Goal: Information Seeking & Learning: Find specific fact

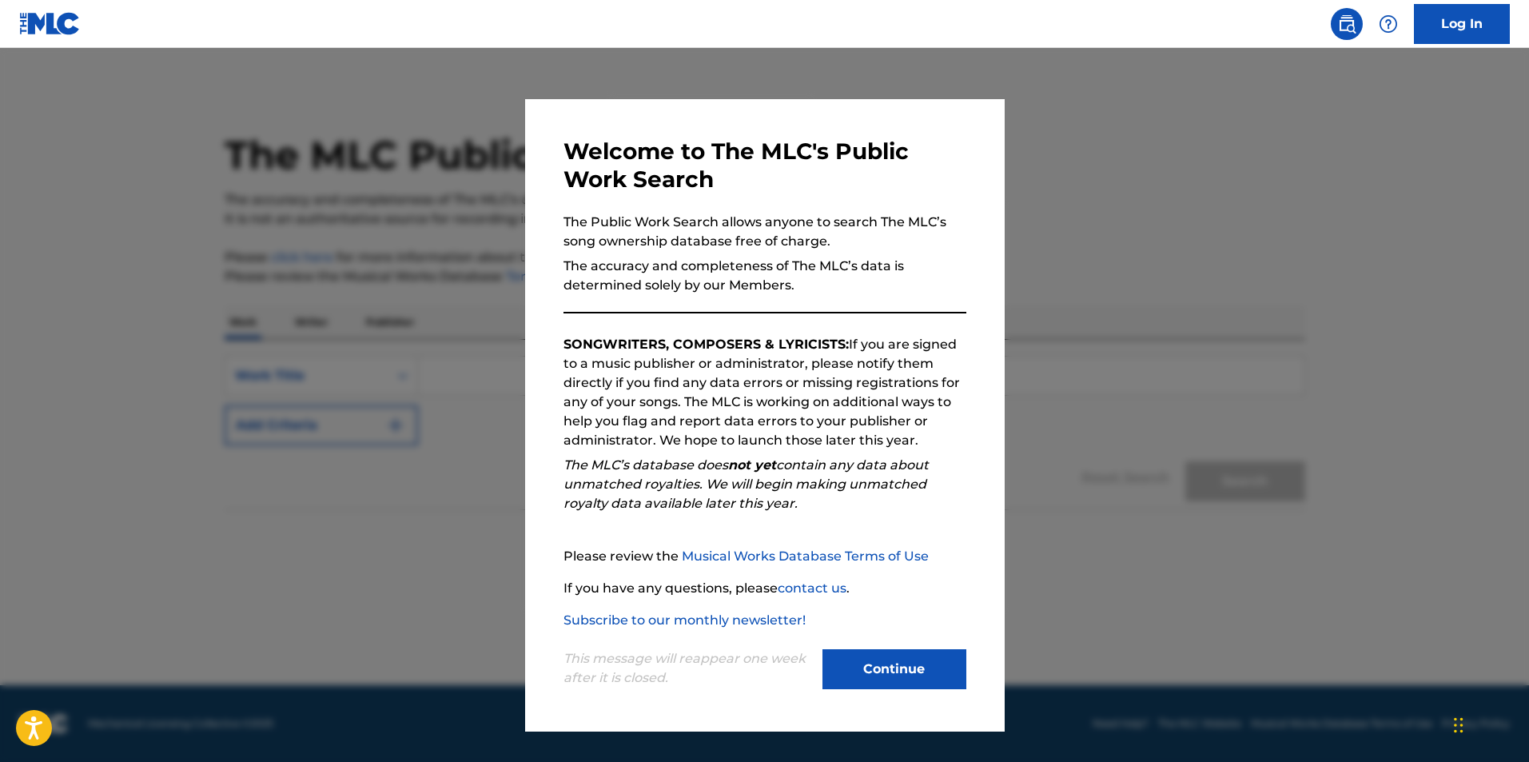
click at [851, 666] on button "Continue" at bounding box center [894, 669] width 144 height 40
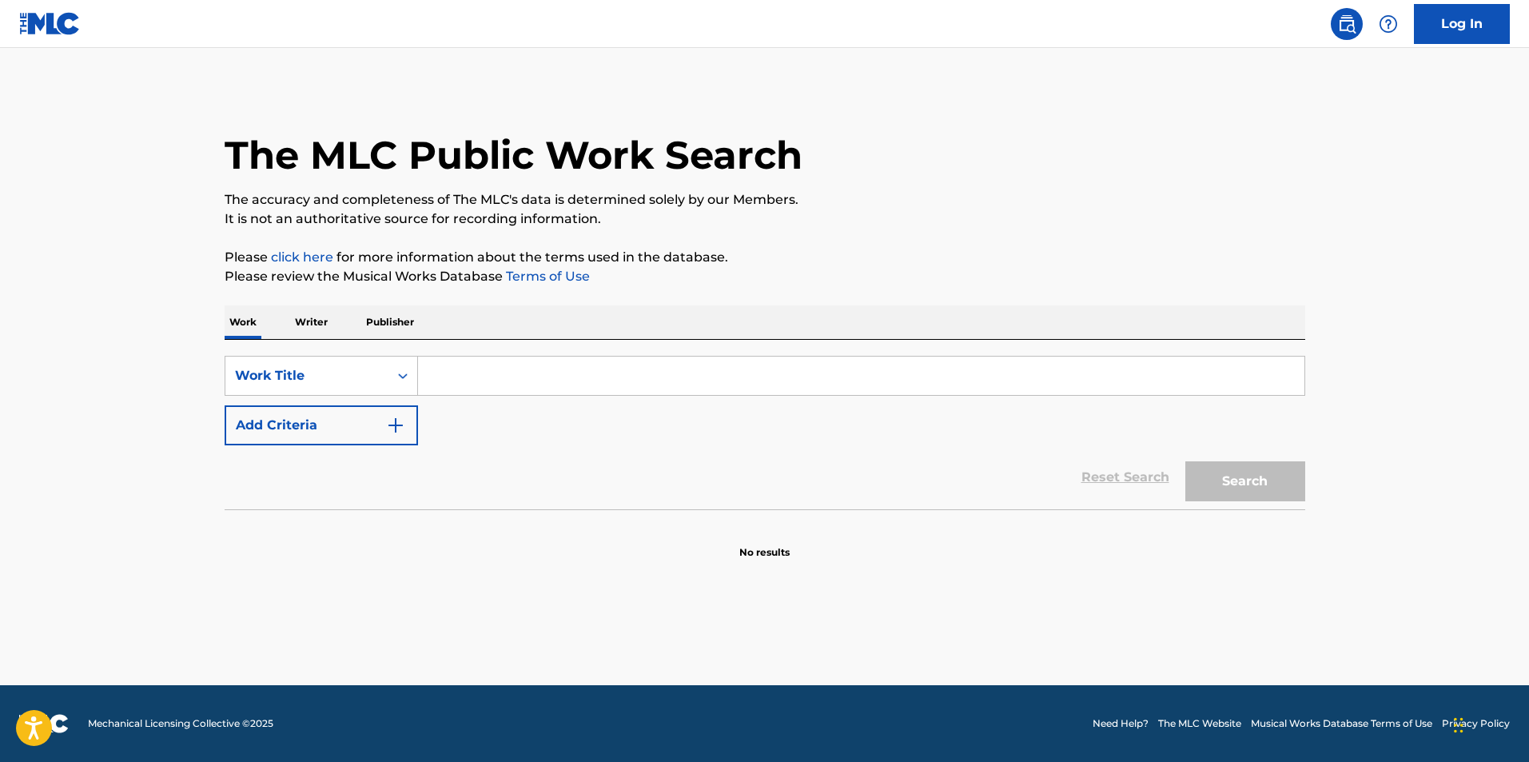
click at [497, 373] on input "Search Form" at bounding box center [861, 375] width 886 height 38
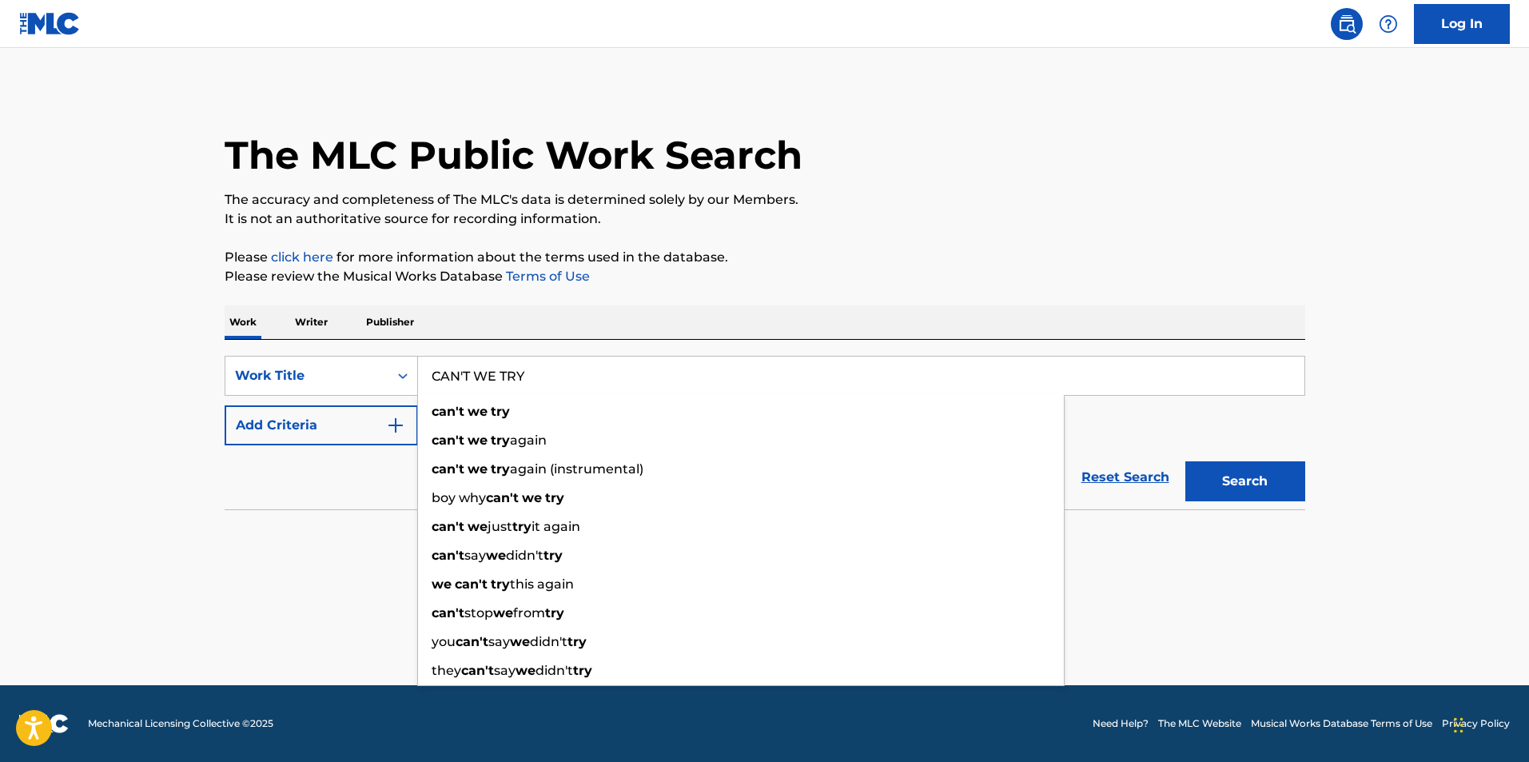
type input "CAN'T WE TRY"
click at [1185, 461] on button "Search" at bounding box center [1245, 481] width 120 height 40
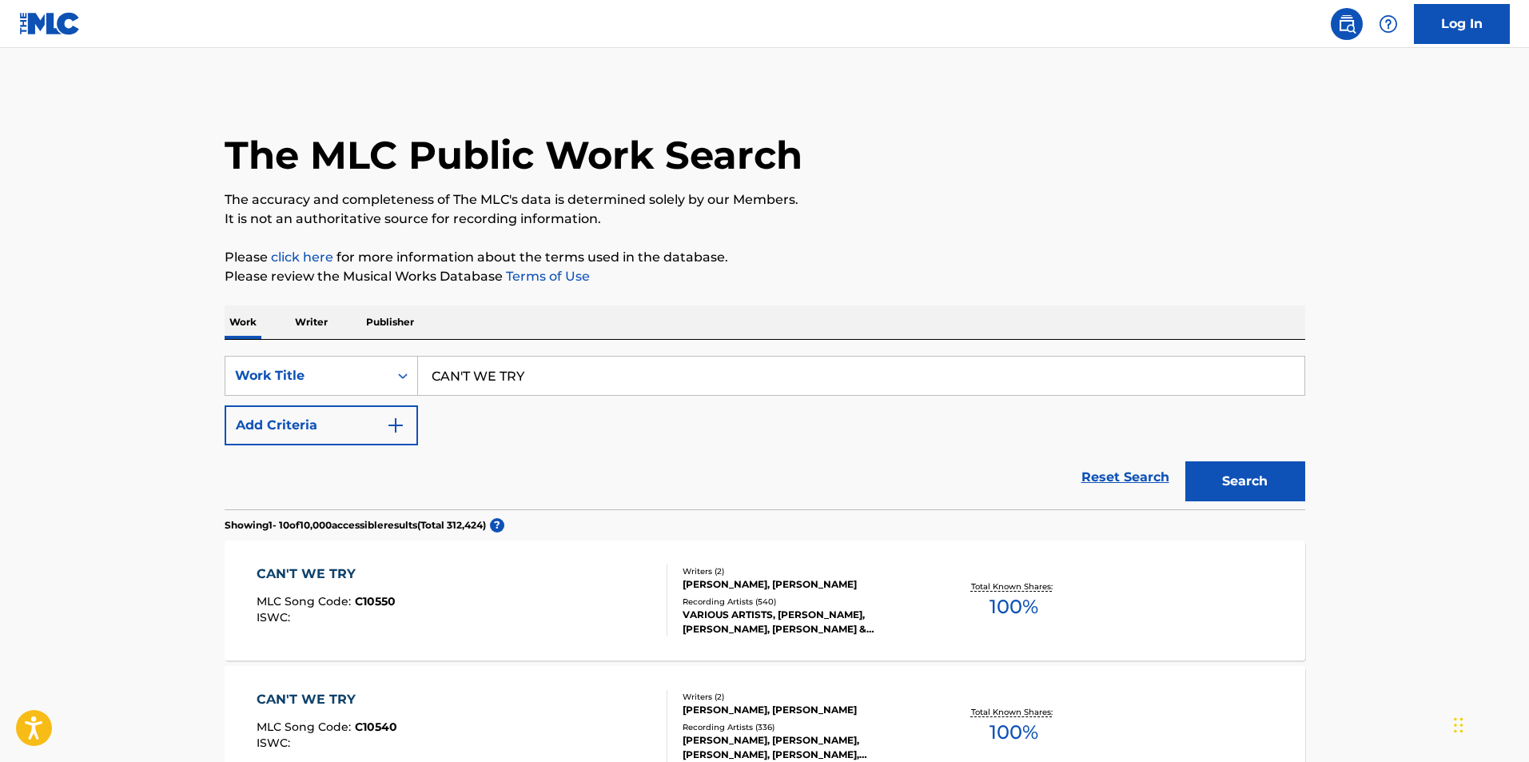
click at [763, 594] on div "Writers ( 2 ) [PERSON_NAME], [PERSON_NAME] Recording Artists ( 540 ) VARIOUS AR…" at bounding box center [795, 600] width 257 height 71
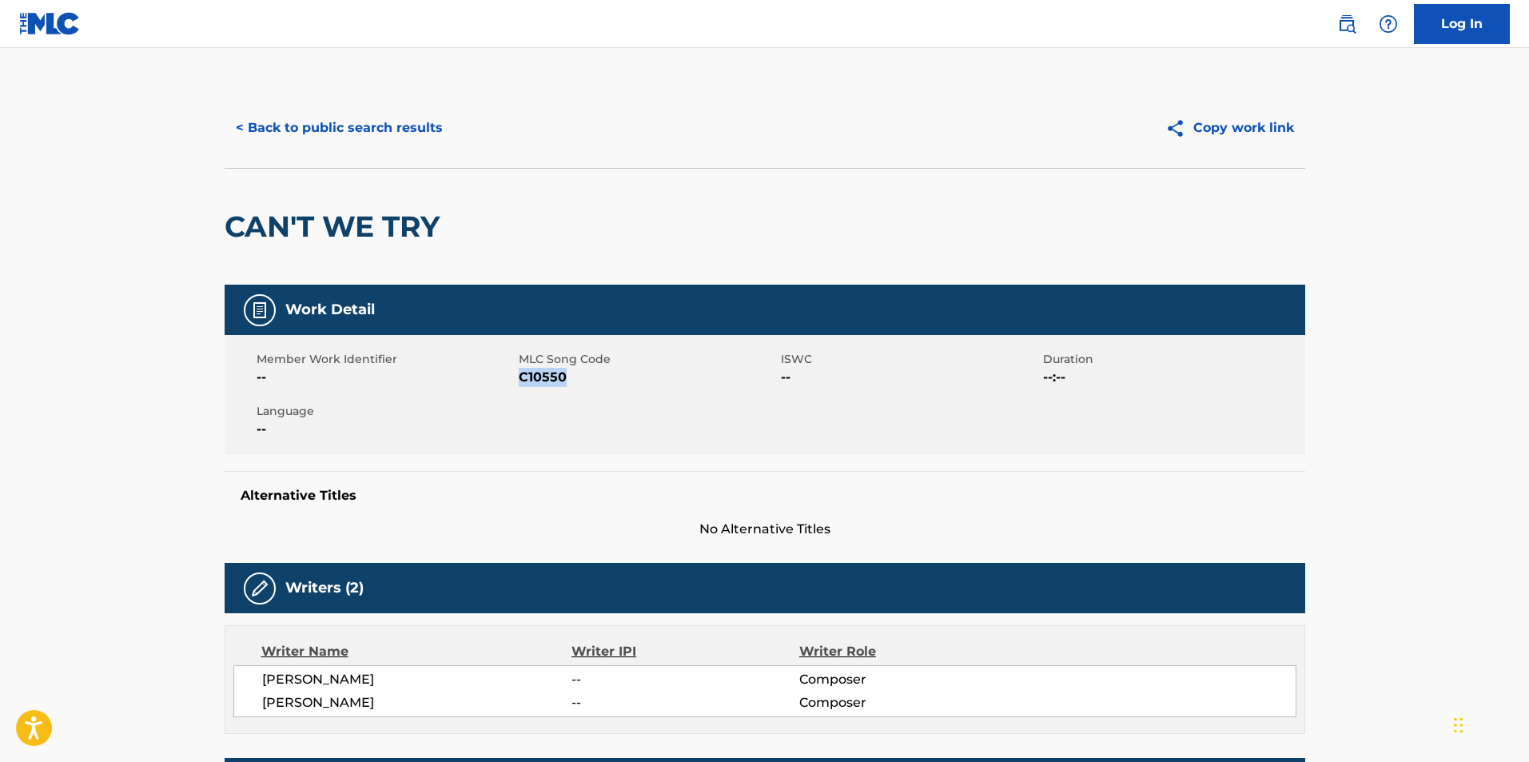
drag, startPoint x: 519, startPoint y: 378, endPoint x: 576, endPoint y: 380, distance: 56.8
click at [576, 380] on span "C10550" at bounding box center [648, 377] width 258 height 19
copy span "C10550"
click at [378, 132] on button "< Back to public search results" at bounding box center [339, 128] width 229 height 40
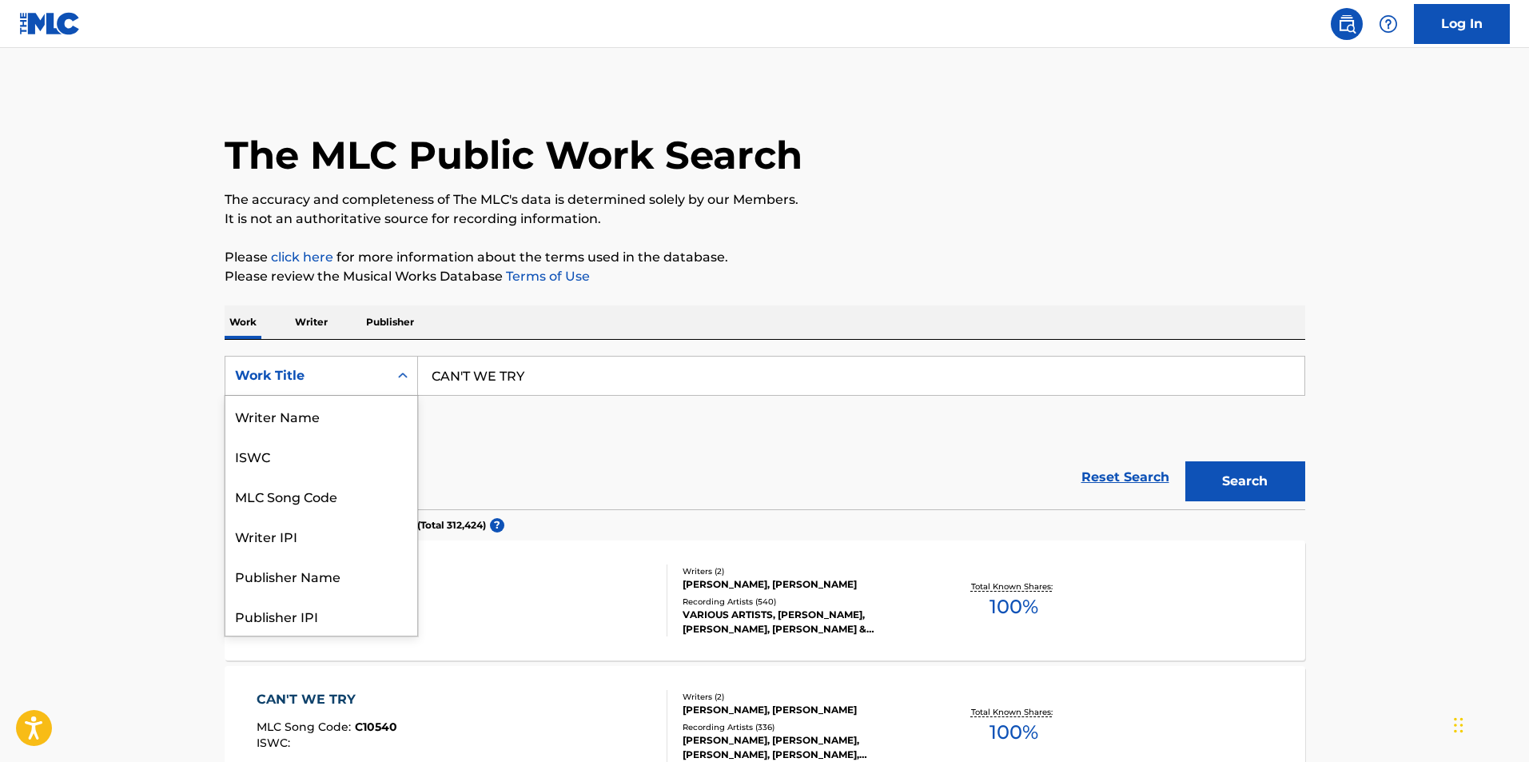
click at [325, 372] on div "Work Title" at bounding box center [307, 375] width 144 height 19
click at [333, 405] on div "MLC Song Code" at bounding box center [321, 416] width 192 height 40
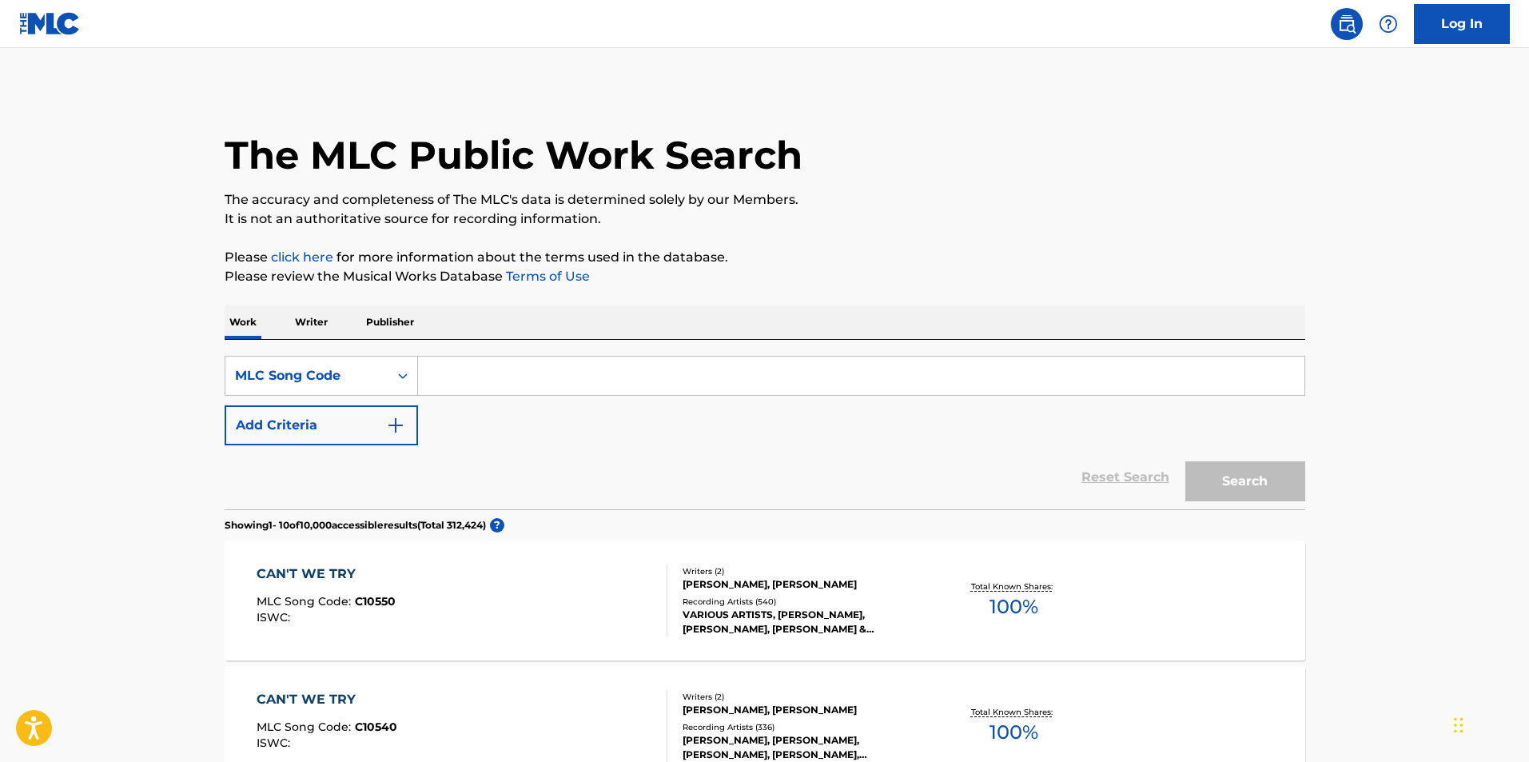
click at [551, 375] on input "Search Form" at bounding box center [861, 375] width 886 height 38
paste input "C10550"
type input "C10550"
click at [1254, 480] on button "Search" at bounding box center [1245, 481] width 120 height 40
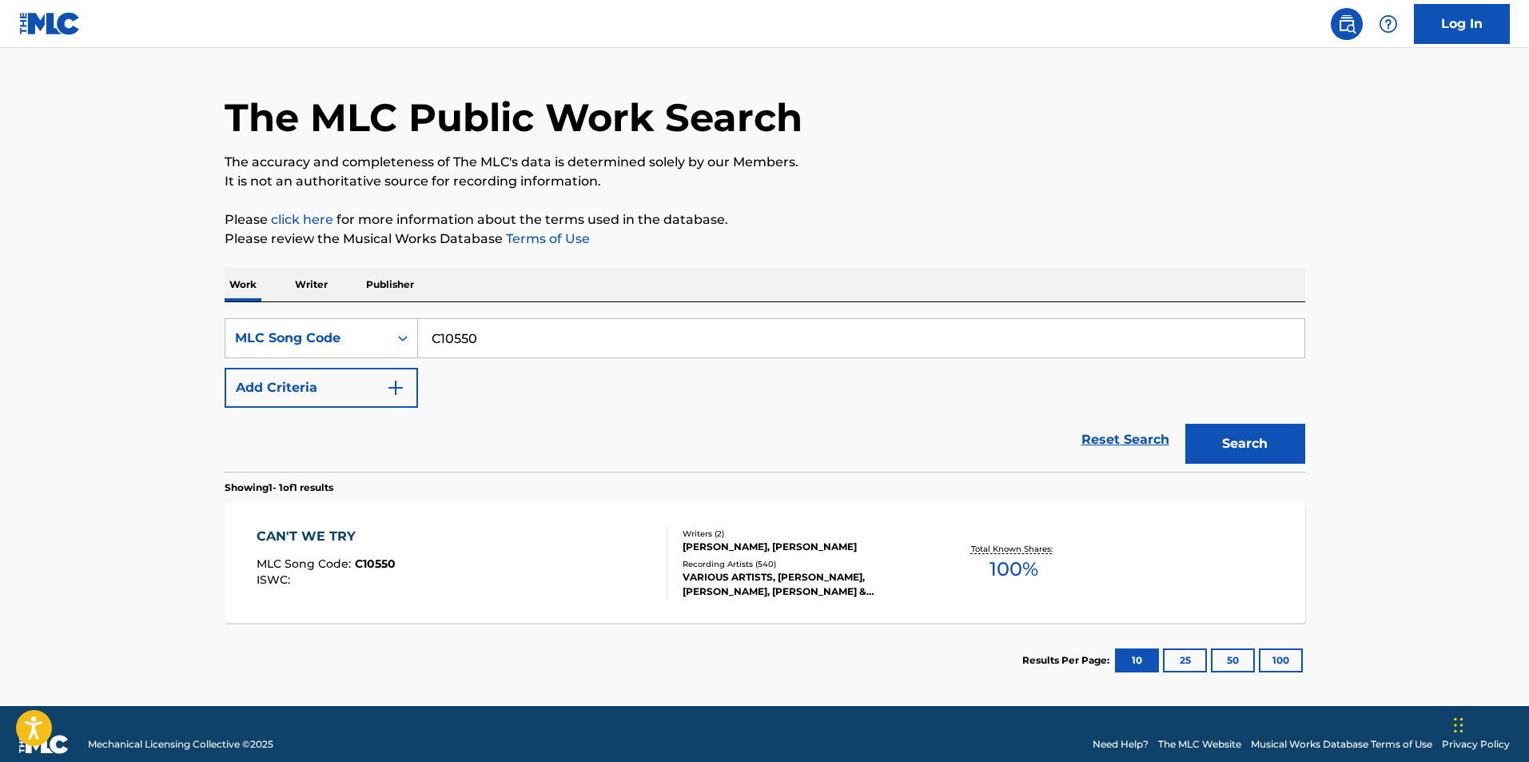
scroll to position [58, 0]
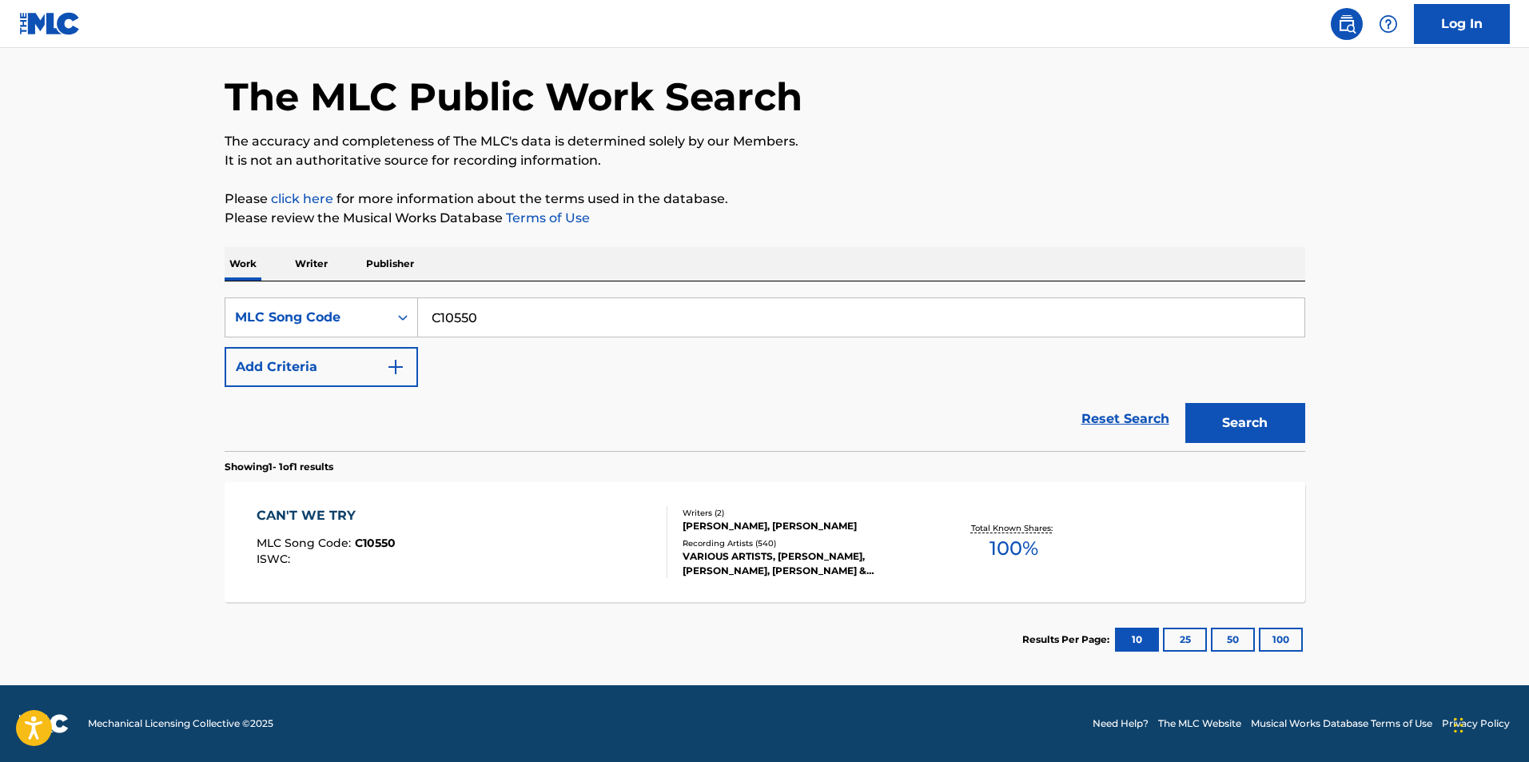
click at [600, 534] on div "CAN'T WE TRY MLC Song Code : C10550 ISWC :" at bounding box center [462, 542] width 411 height 72
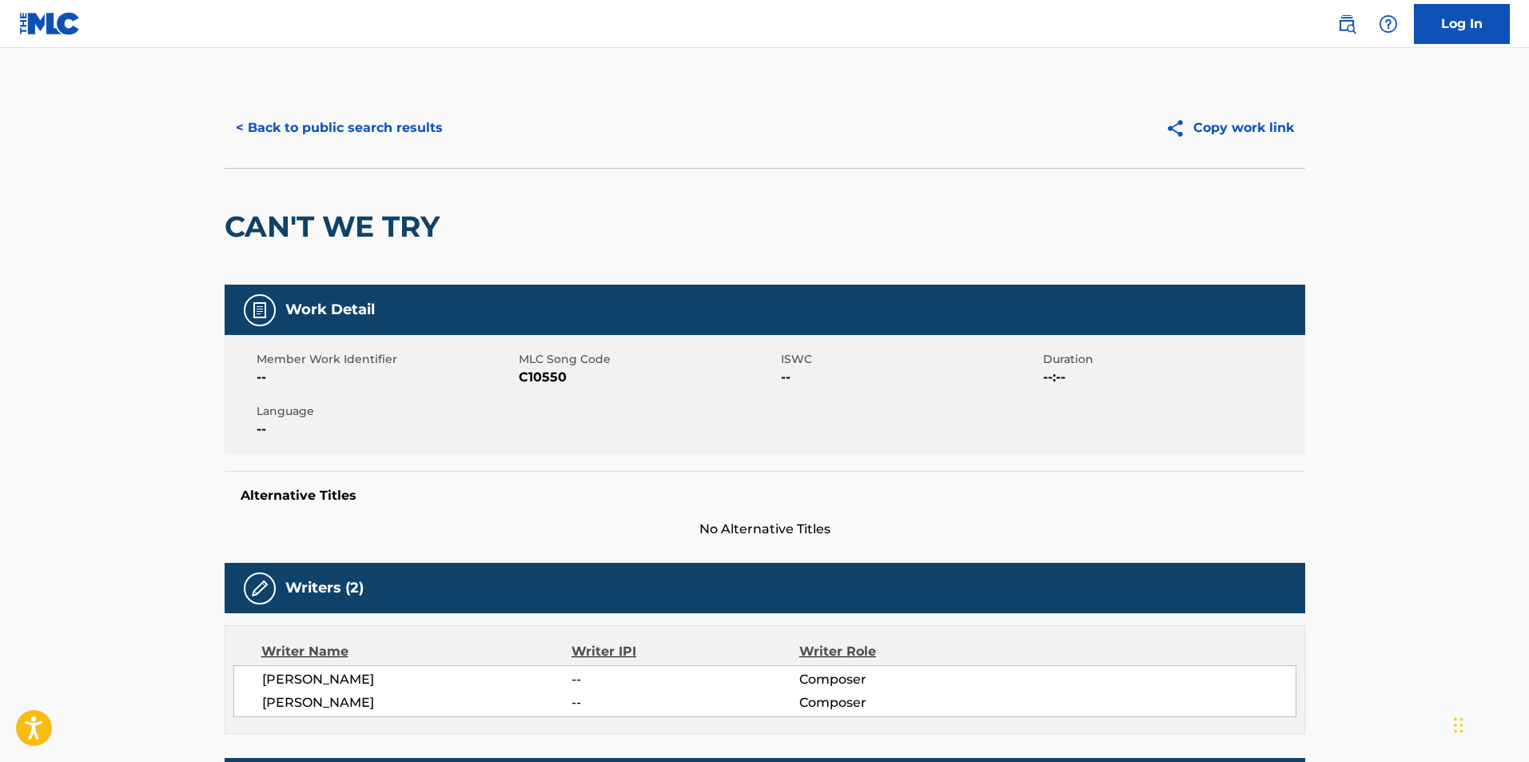
scroll to position [1068, 0]
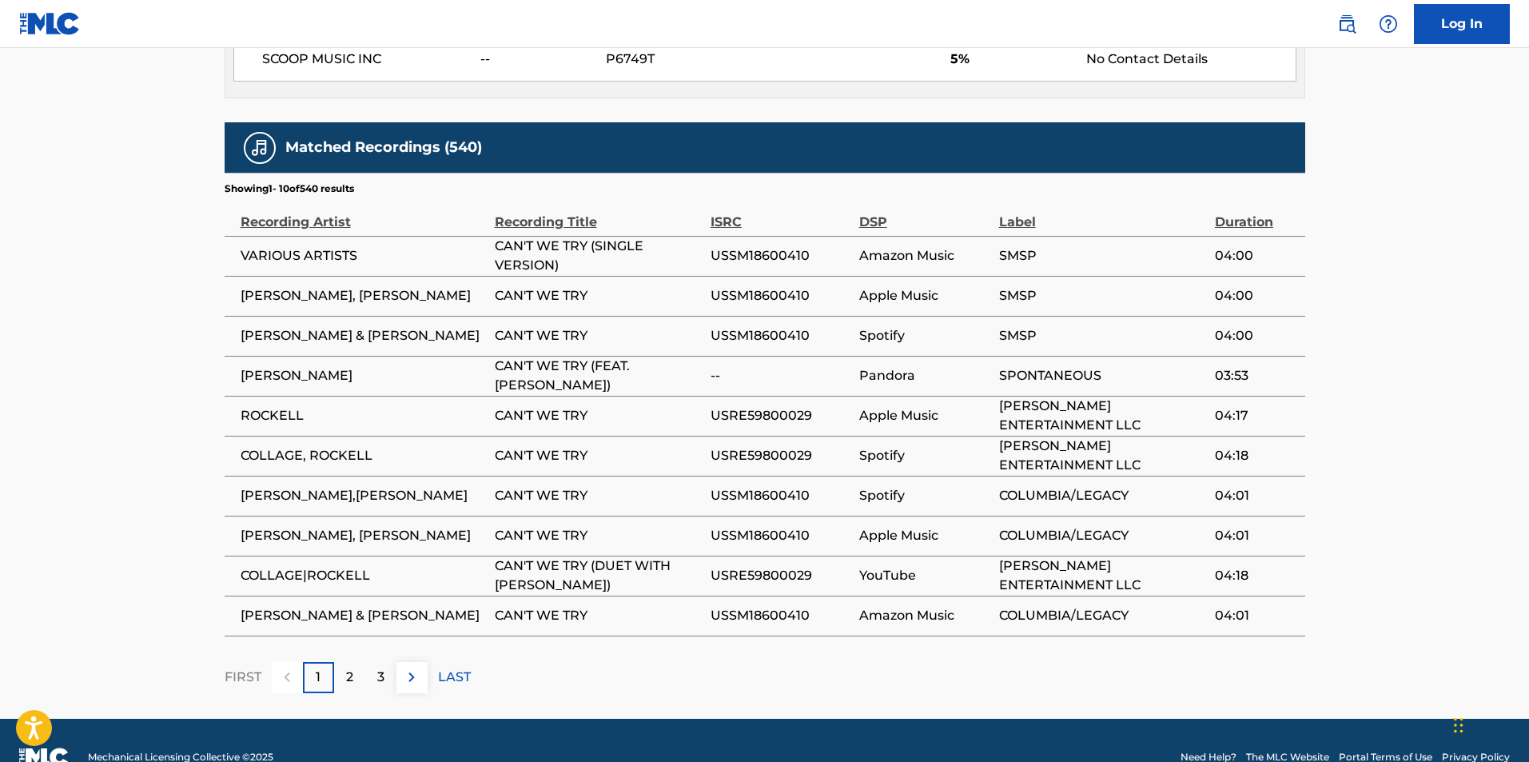
click at [346, 667] on p "2" at bounding box center [349, 676] width 7 height 19
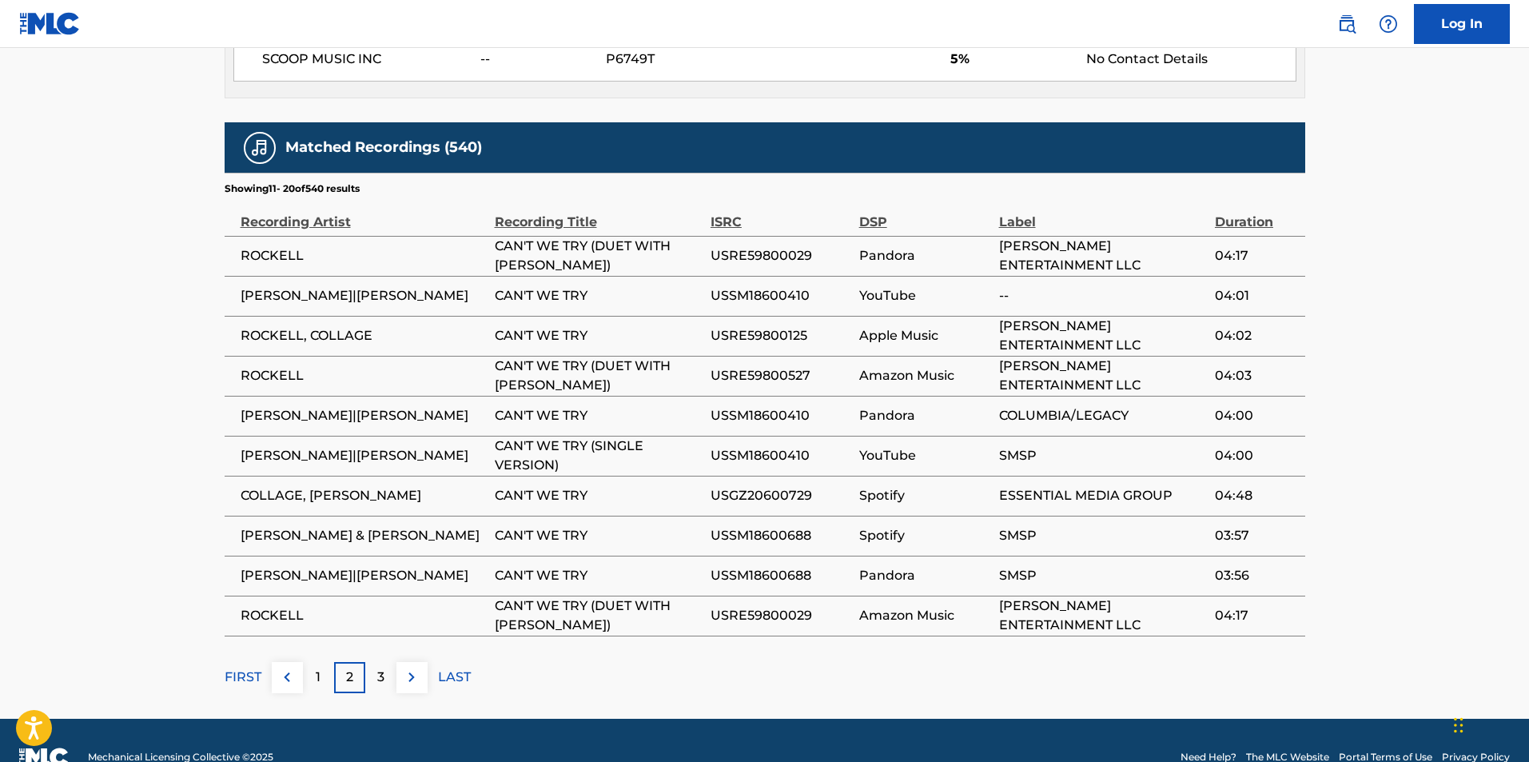
click at [387, 662] on div "3" at bounding box center [380, 677] width 31 height 31
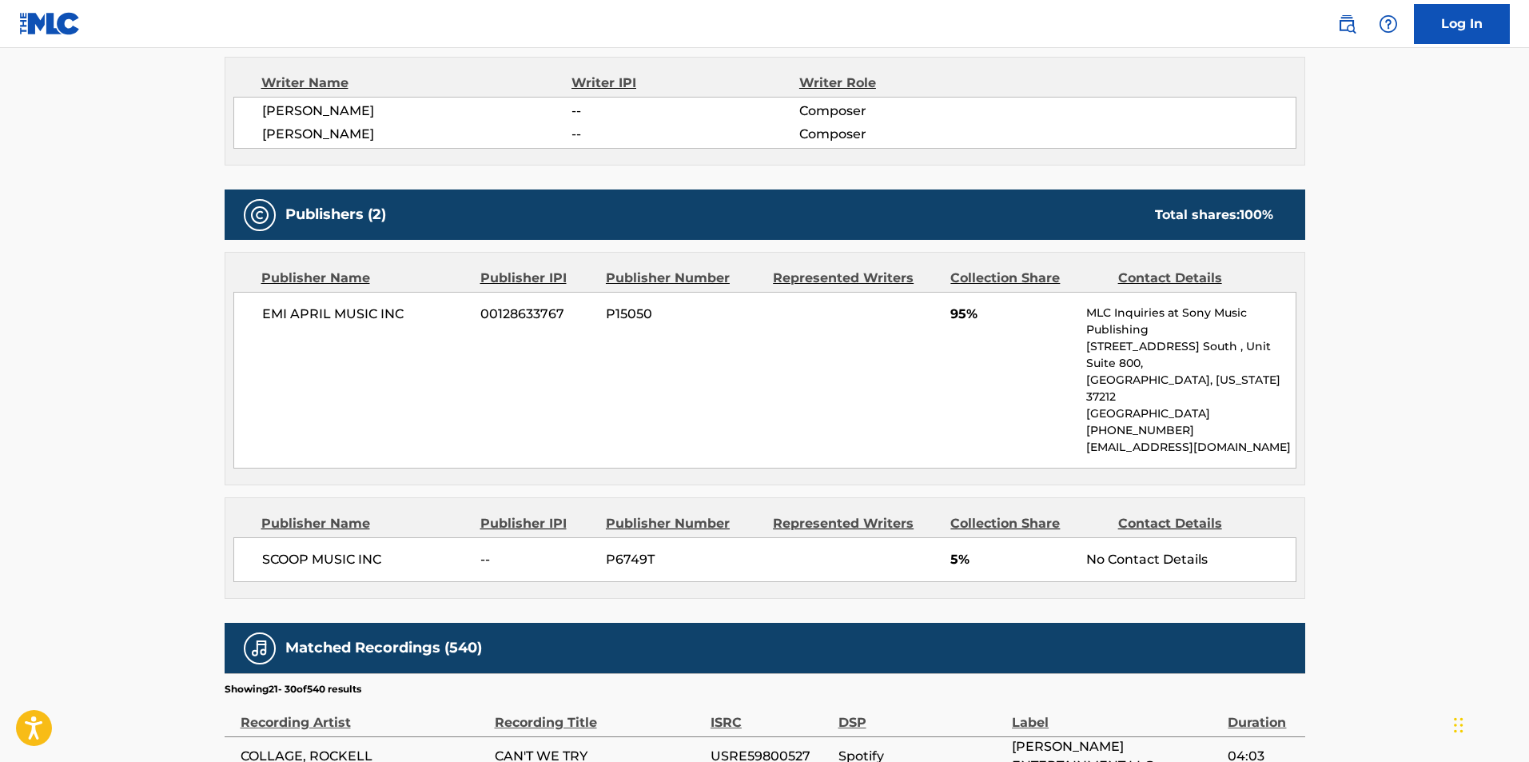
scroll to position [509, 0]
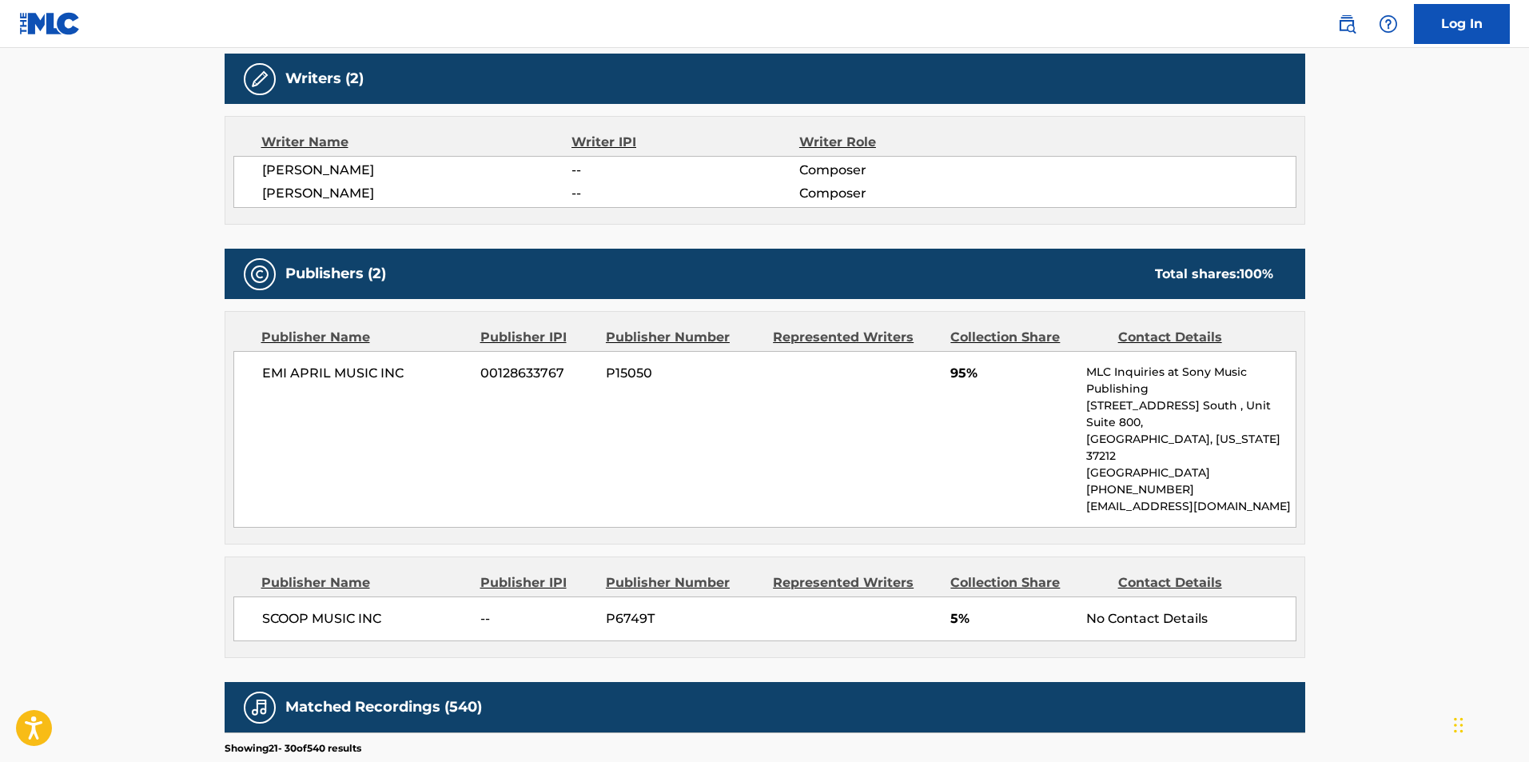
click at [197, 382] on main "< Back to public search results Copy work link CAN'T WE TRY Work Detail Member …" at bounding box center [764, 417] width 1529 height 1757
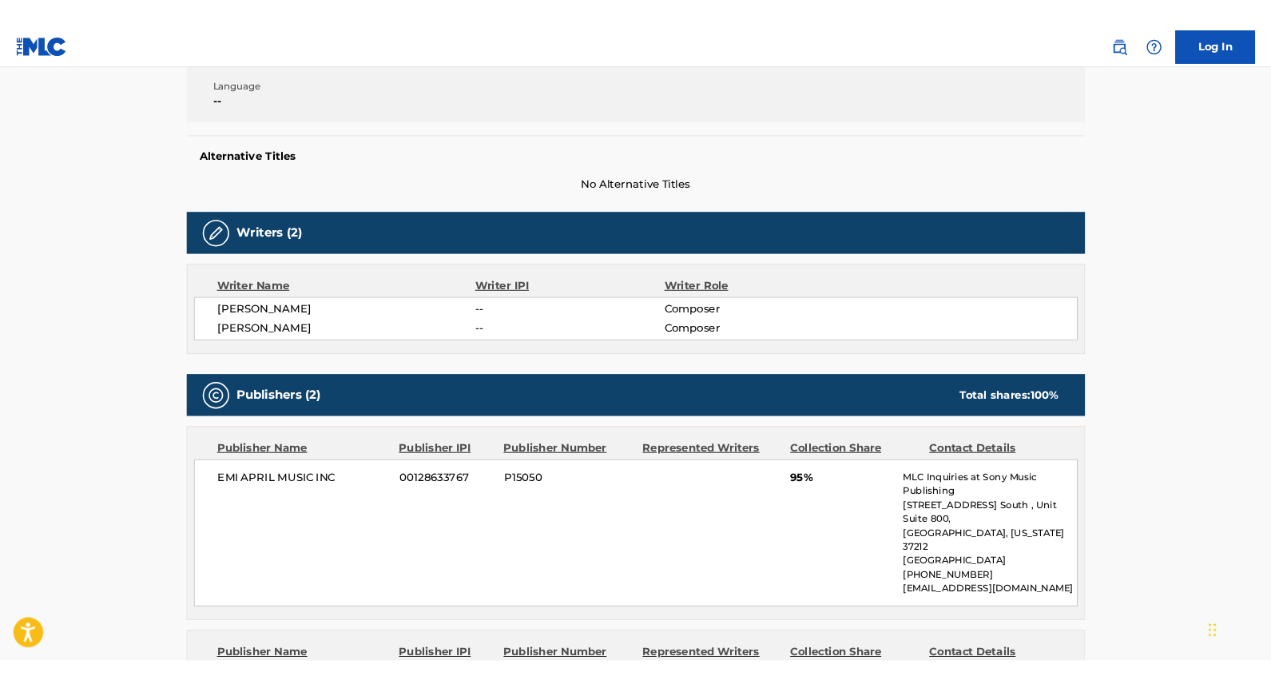
scroll to position [109, 0]
